Goal: Task Accomplishment & Management: Manage account settings

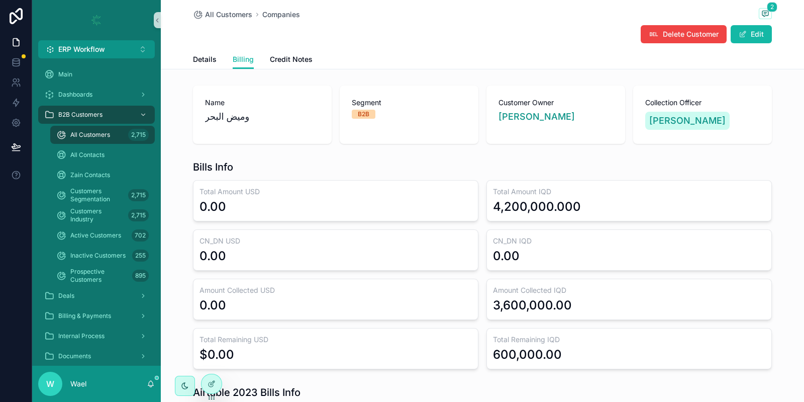
scroll to position [779, 0]
